Goal: Information Seeking & Learning: Learn about a topic

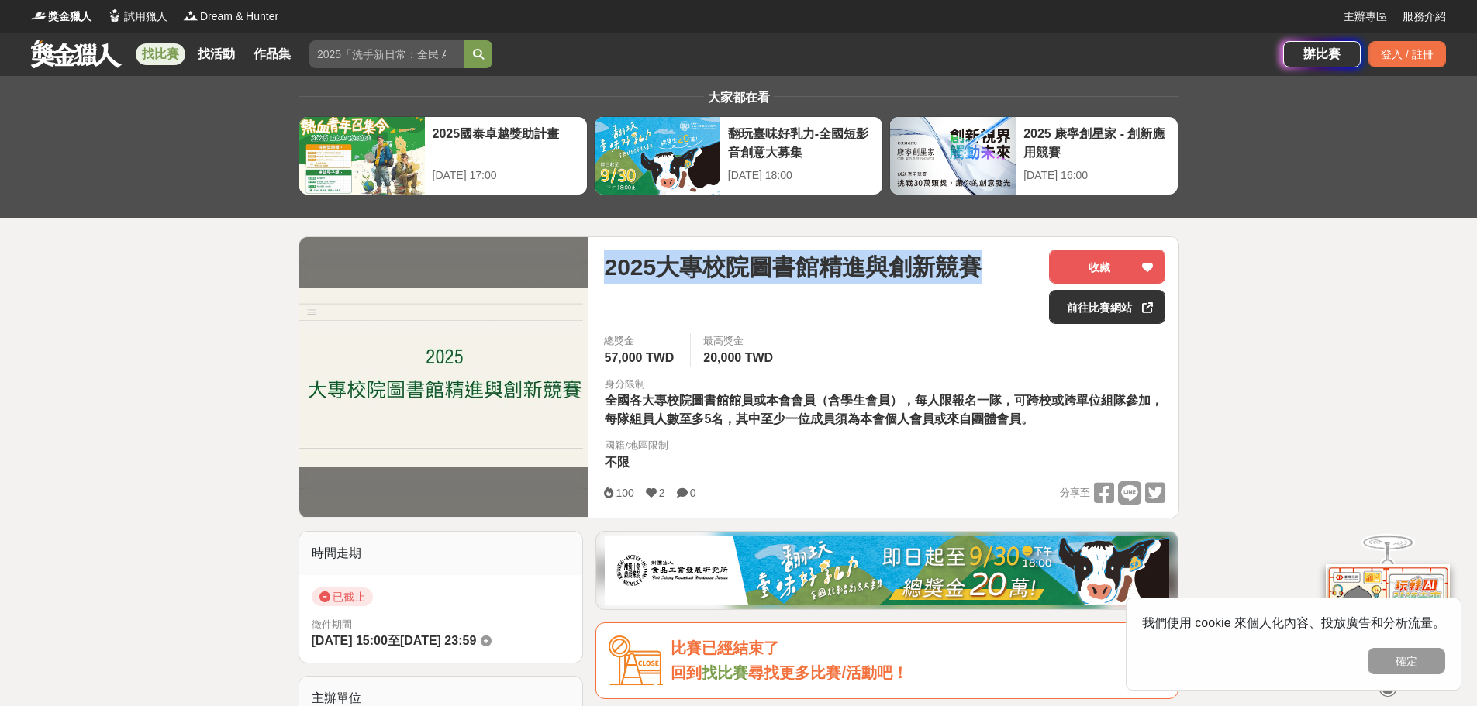
drag, startPoint x: 608, startPoint y: 266, endPoint x: 958, endPoint y: 274, distance: 350.6
click at [1016, 290] on div "2025大專校院圖書館精進與創新競賽" at bounding box center [820, 287] width 433 height 74
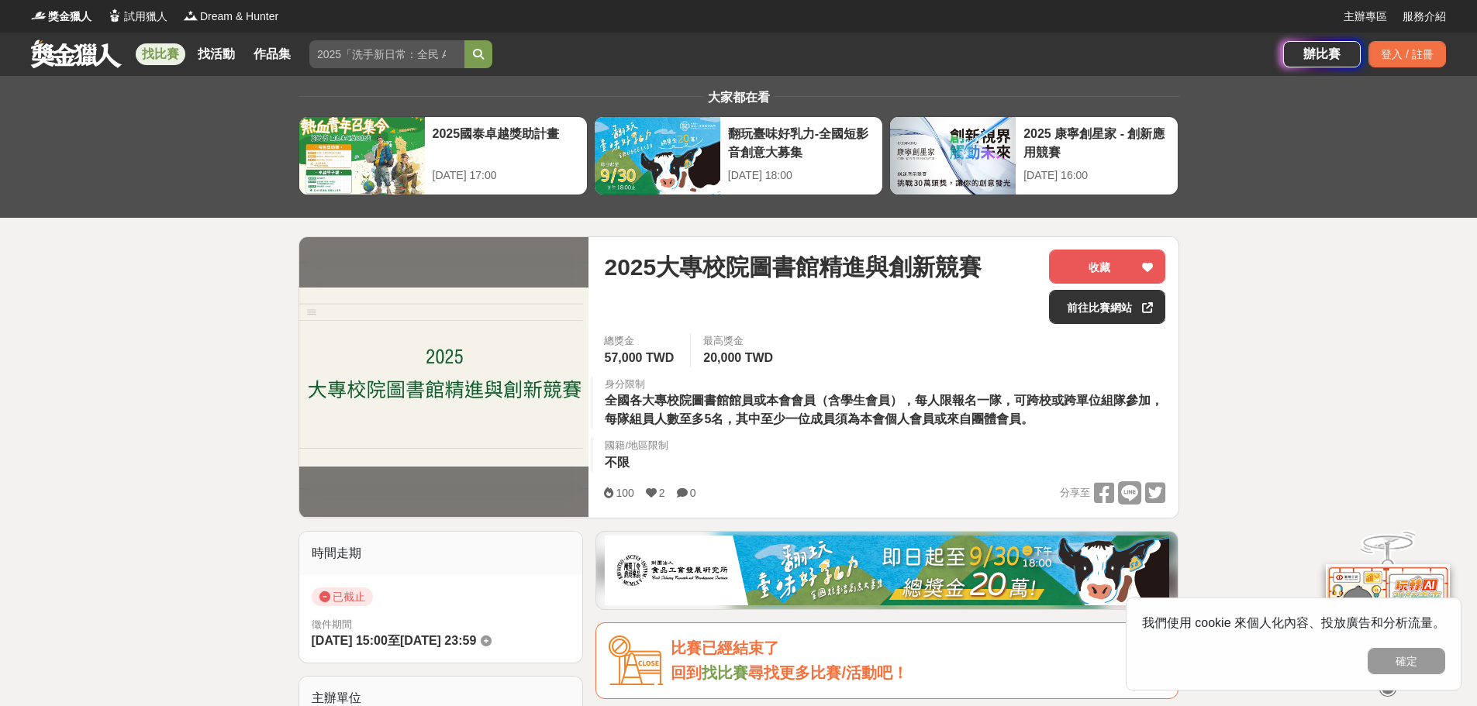
drag, startPoint x: 944, startPoint y: 271, endPoint x: 824, endPoint y: 340, distance: 137.9
click at [824, 340] on div "總獎金 57,000 TWD 最高獎金 20,000 TWD 身分限制 全國各大專校院圖書館館員或本會會員（含學生會員），每人限報名一隊，可跨校或跨單位組隊參…" at bounding box center [885, 407] width 586 height 148
click at [1078, 310] on link "前往比賽網站" at bounding box center [1107, 307] width 116 height 34
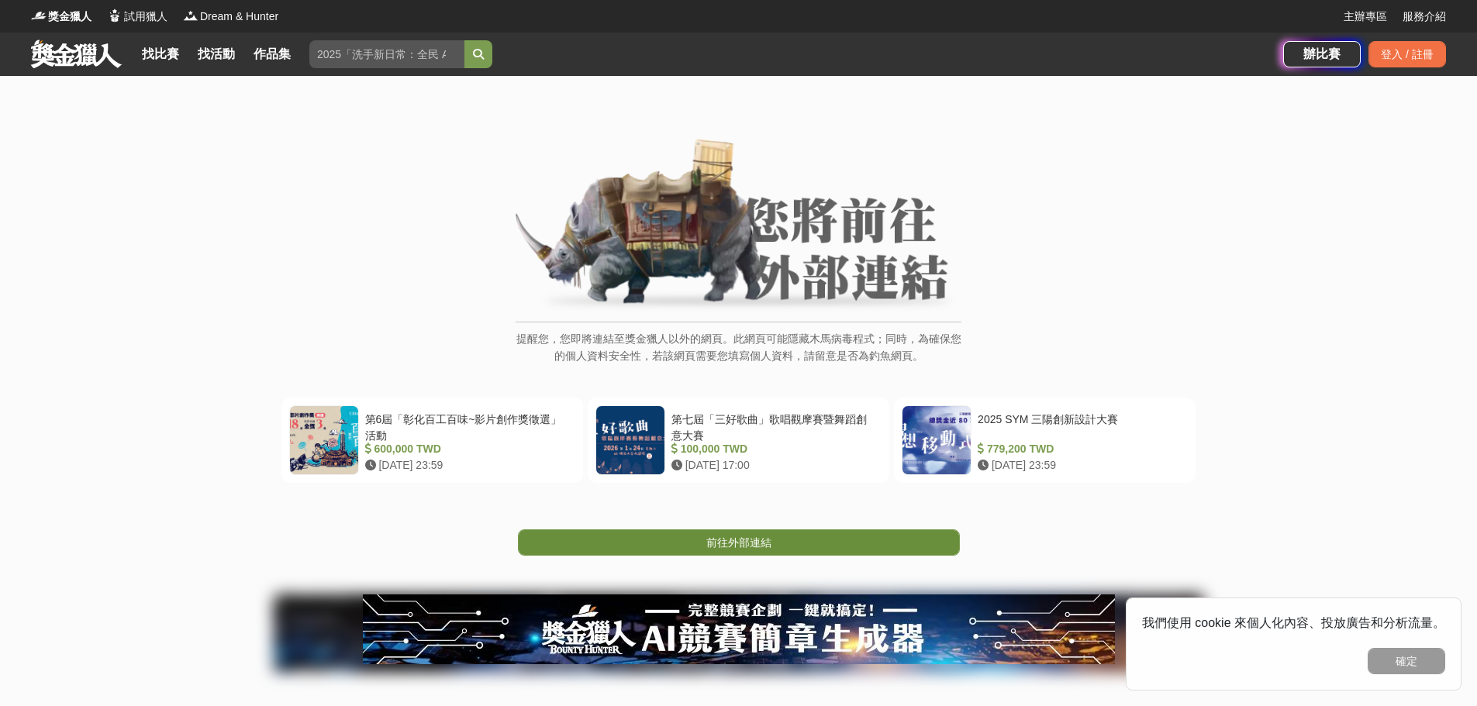
click at [742, 544] on span "前往外部連結" at bounding box center [738, 543] width 65 height 12
